Goal: Find specific page/section: Find specific page/section

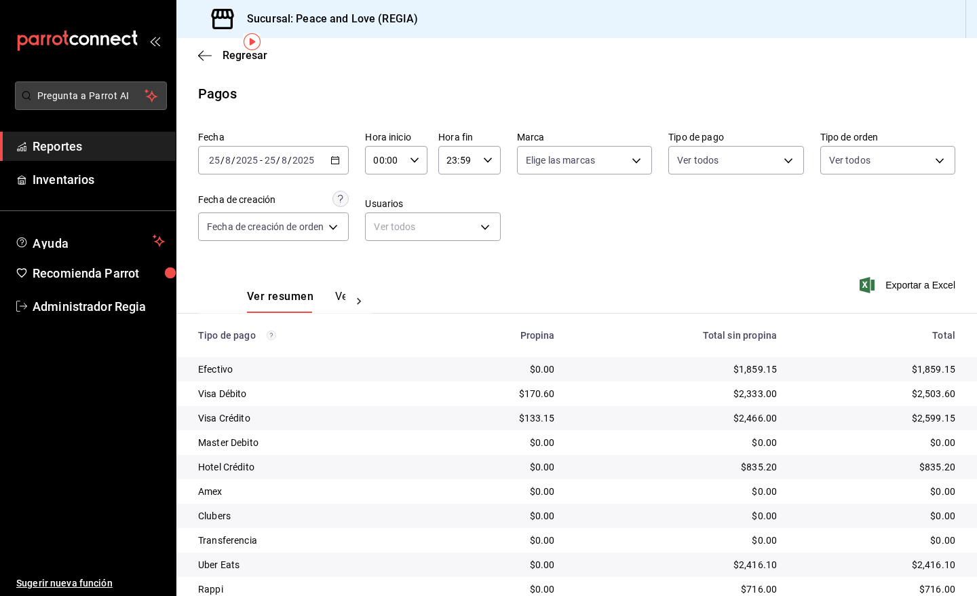
scroll to position [52, 0]
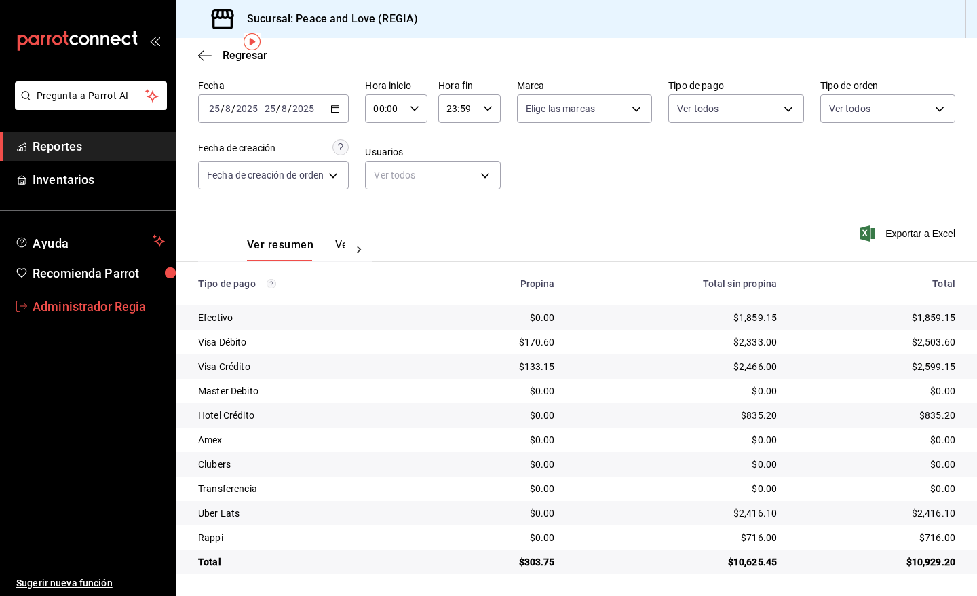
click at [113, 302] on span "Administrador Regia" at bounding box center [99, 306] width 132 height 18
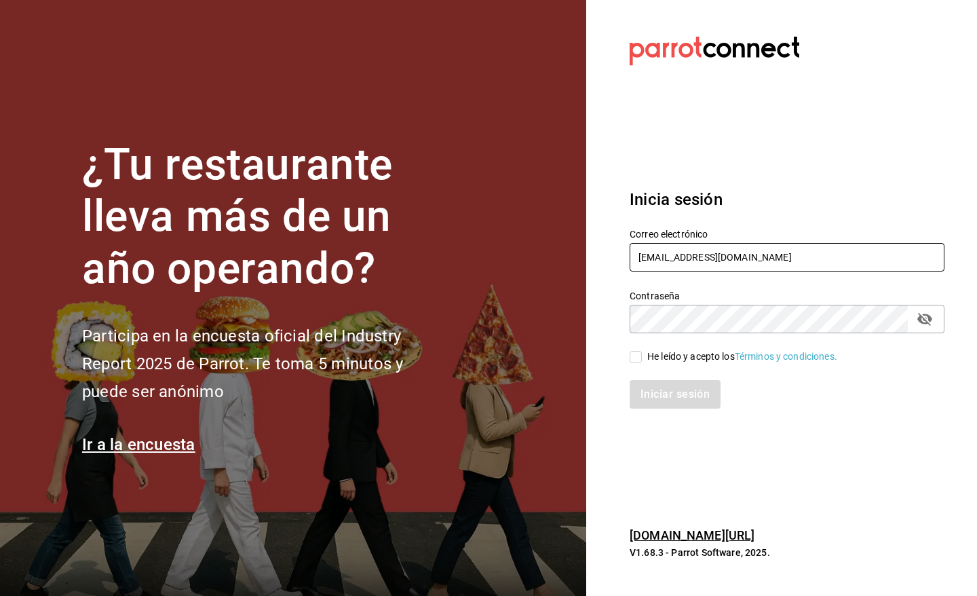
click at [734, 260] on input "gm@peace.com" at bounding box center [787, 257] width 315 height 29
type input "pr@peace.com"
click at [697, 355] on div "He leído y acepto los Términos y condiciones." at bounding box center [743, 357] width 190 height 14
click at [642, 355] on input "He leído y acepto los Términos y condiciones." at bounding box center [636, 357] width 12 height 12
checkbox input "true"
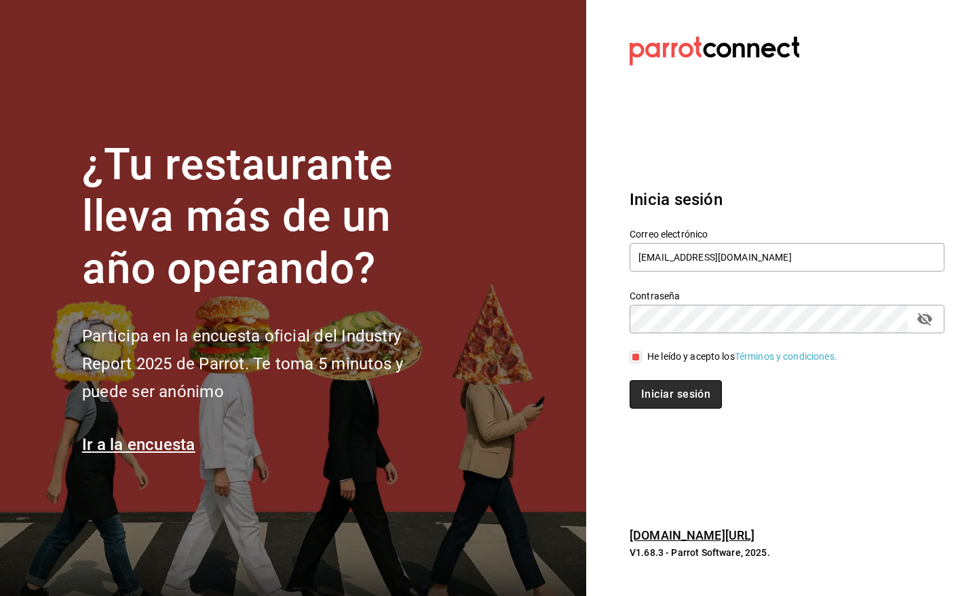
click at [682, 398] on button "Iniciar sesión" at bounding box center [676, 394] width 92 height 29
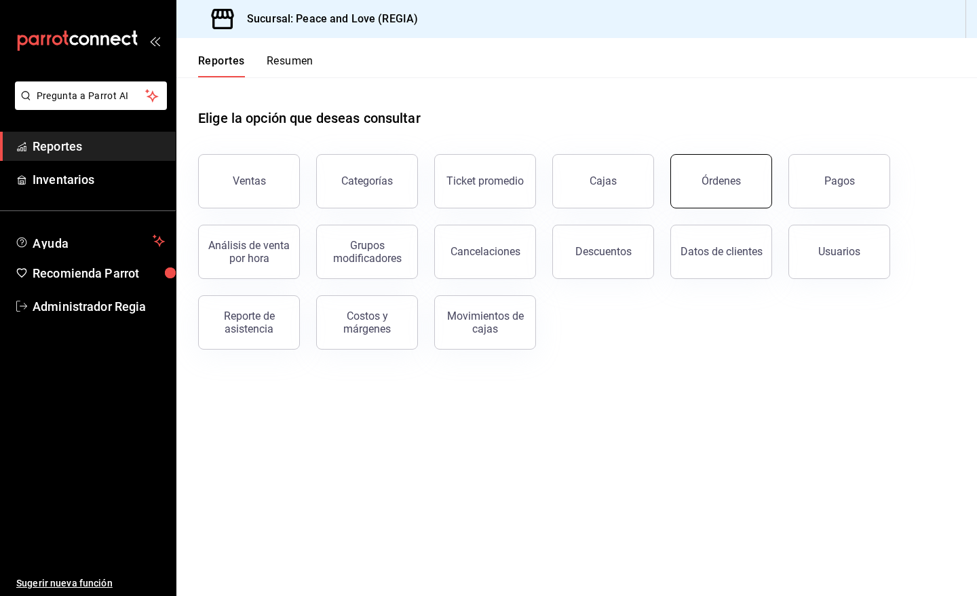
click at [708, 187] on button "Órdenes" at bounding box center [722, 181] width 102 height 54
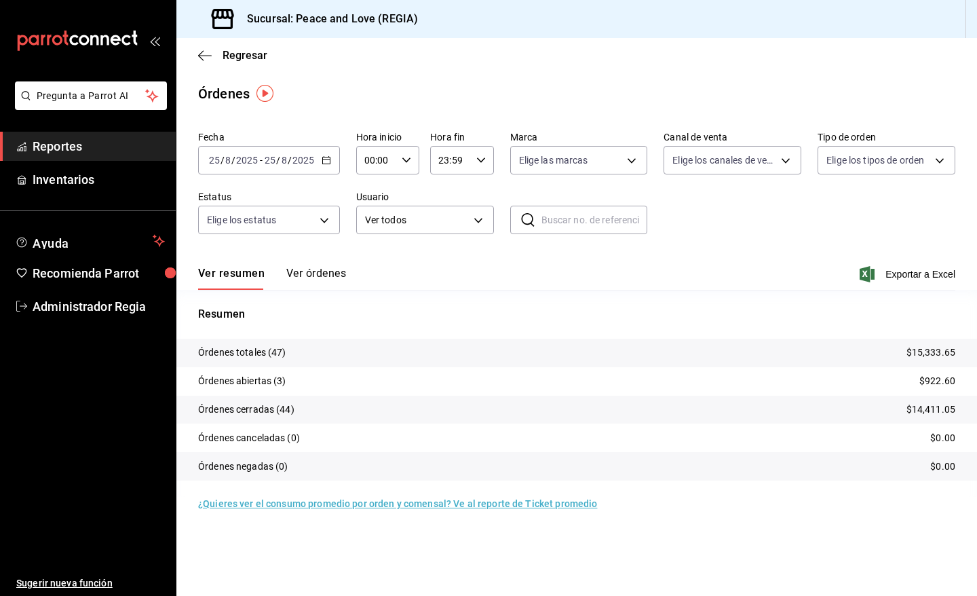
click at [238, 62] on div "Regresar" at bounding box center [576, 55] width 801 height 35
click at [236, 55] on span "Regresar" at bounding box center [245, 55] width 45 height 13
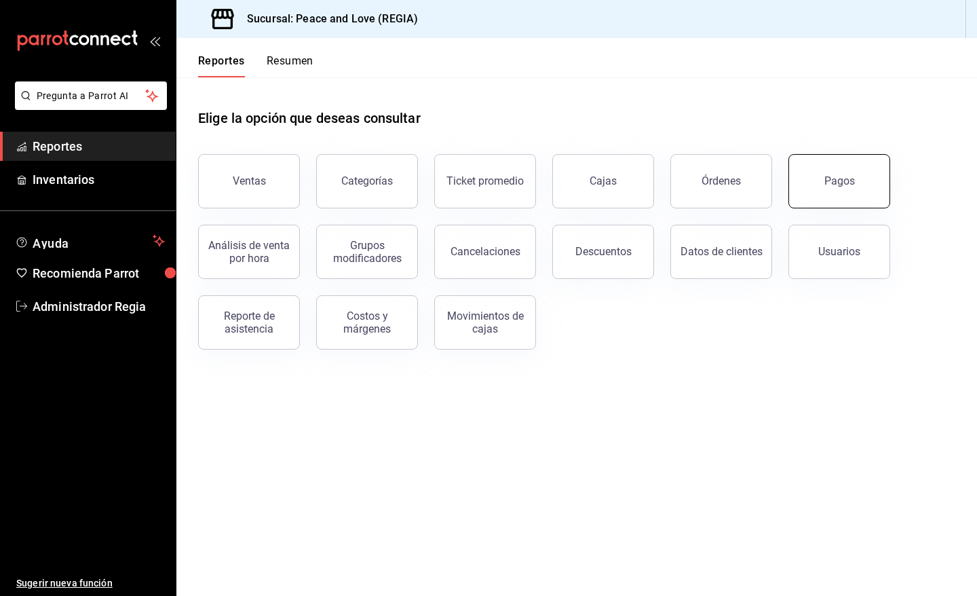
click at [851, 164] on button "Pagos" at bounding box center [840, 181] width 102 height 54
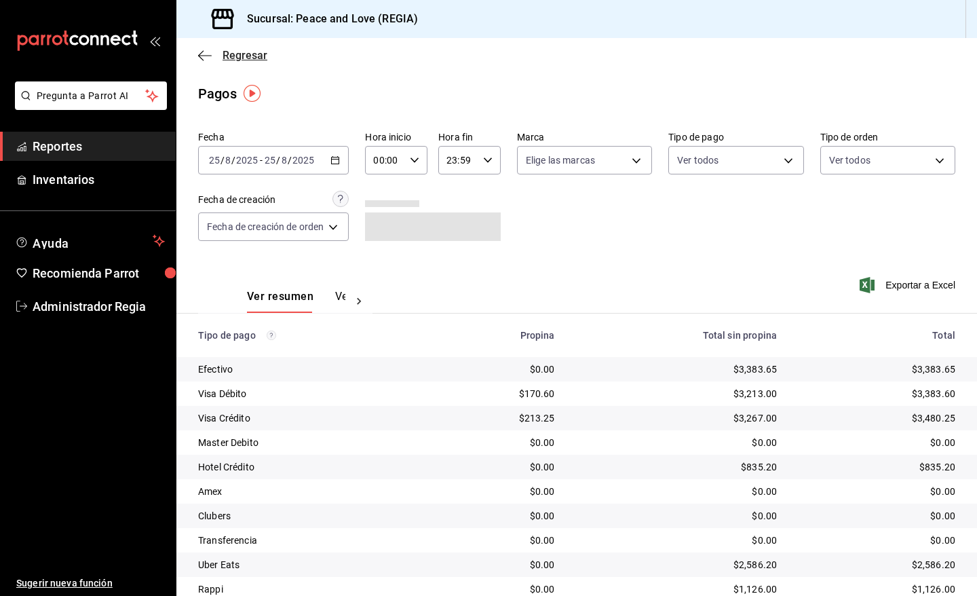
click at [221, 56] on span "Regresar" at bounding box center [232, 55] width 69 height 13
